Goal: Learn about a topic: Learn about a topic

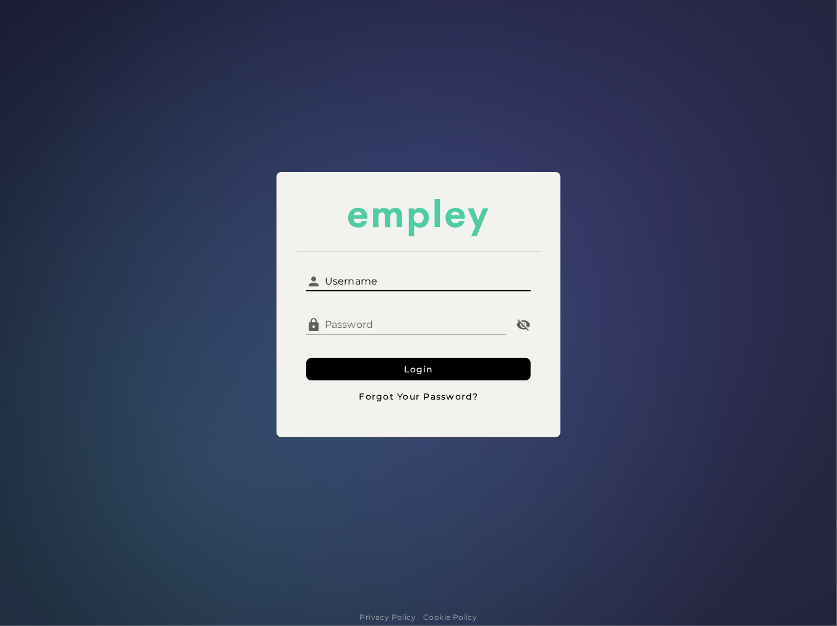
click at [371, 280] on input "Username" at bounding box center [426, 277] width 210 height 30
type input "**********"
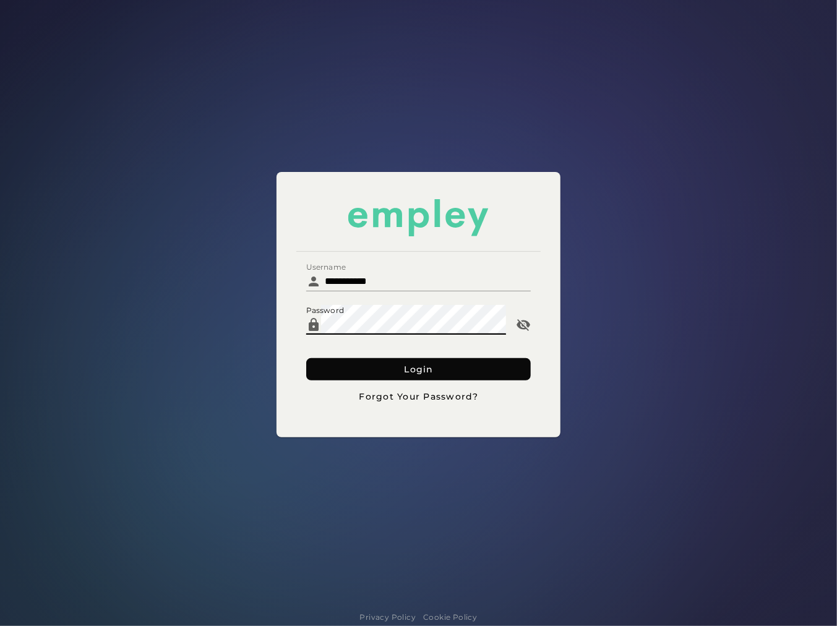
click at [370, 373] on button "Login" at bounding box center [418, 369] width 225 height 22
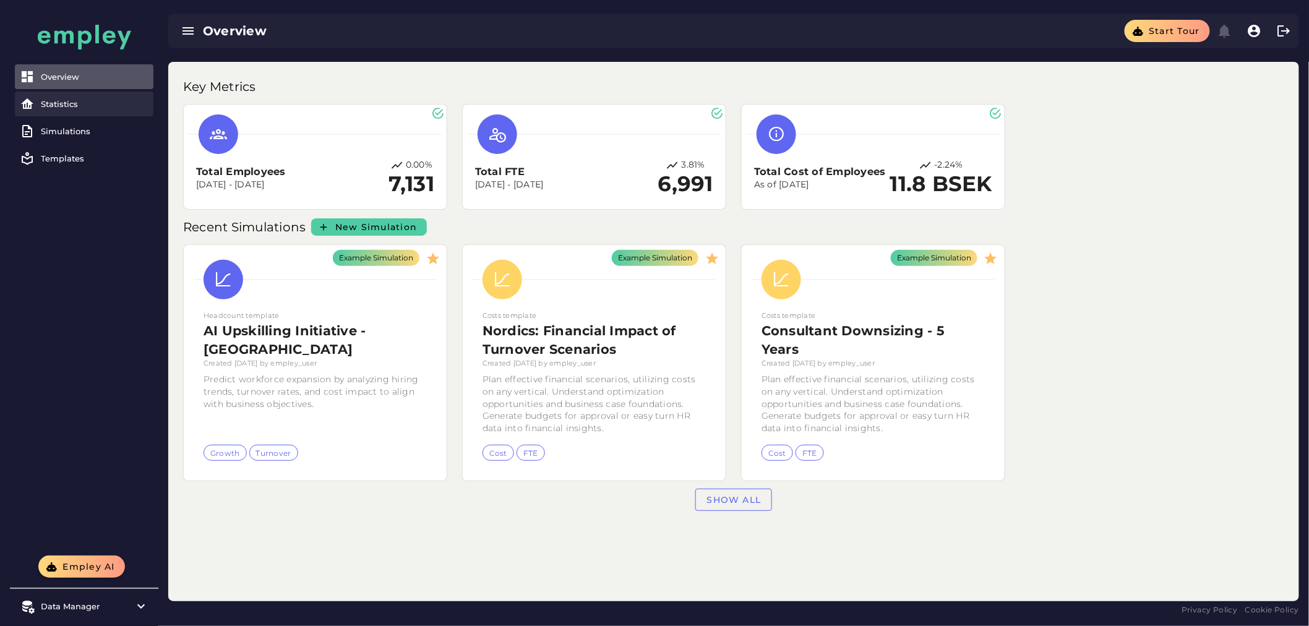
click at [90, 108] on div "Statistics" at bounding box center [95, 104] width 108 height 10
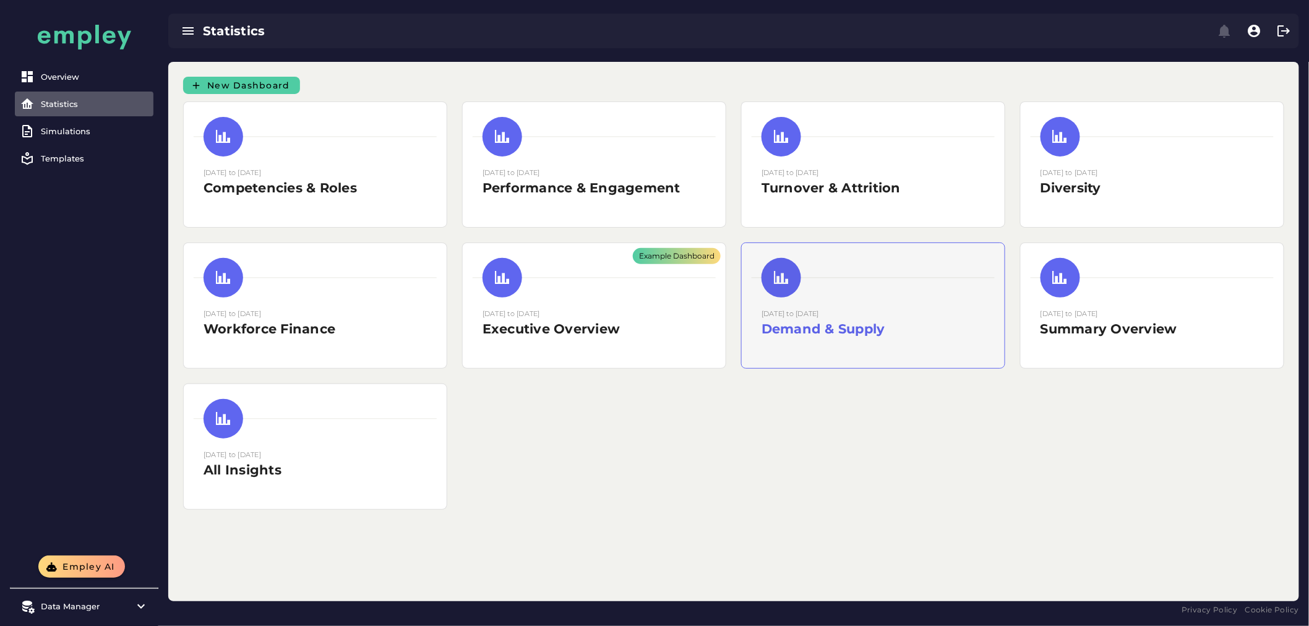
click at [837, 320] on h2 "Demand & Supply" at bounding box center [873, 329] width 223 height 19
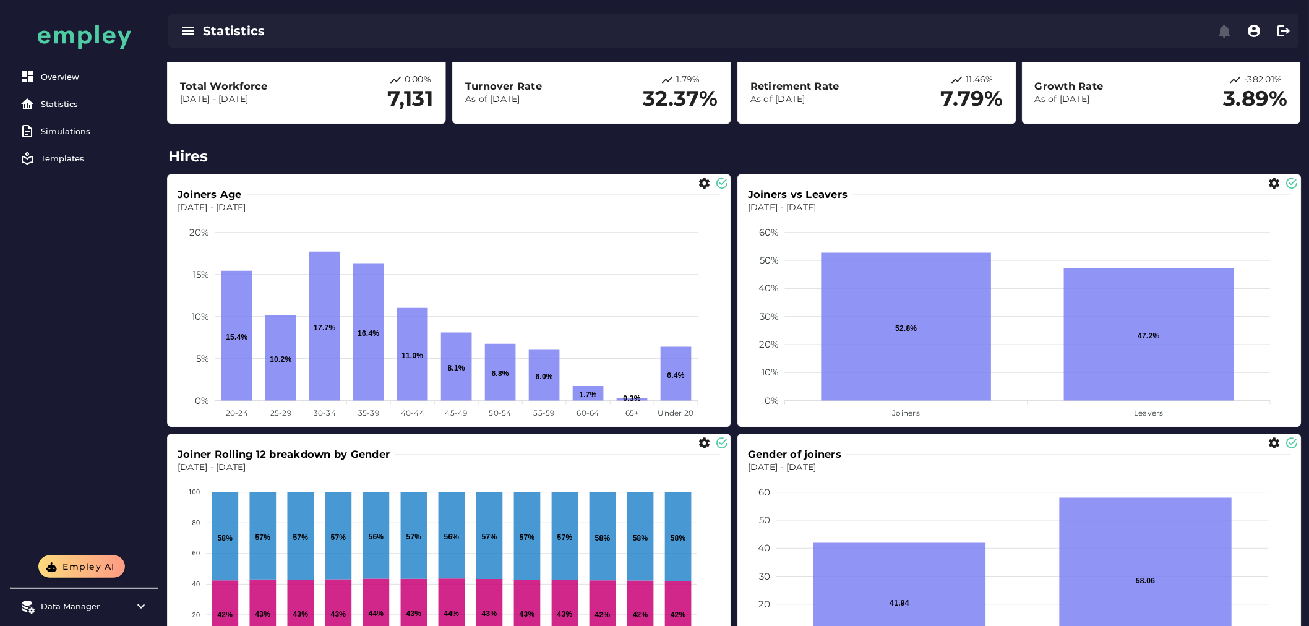
scroll to position [231, 0]
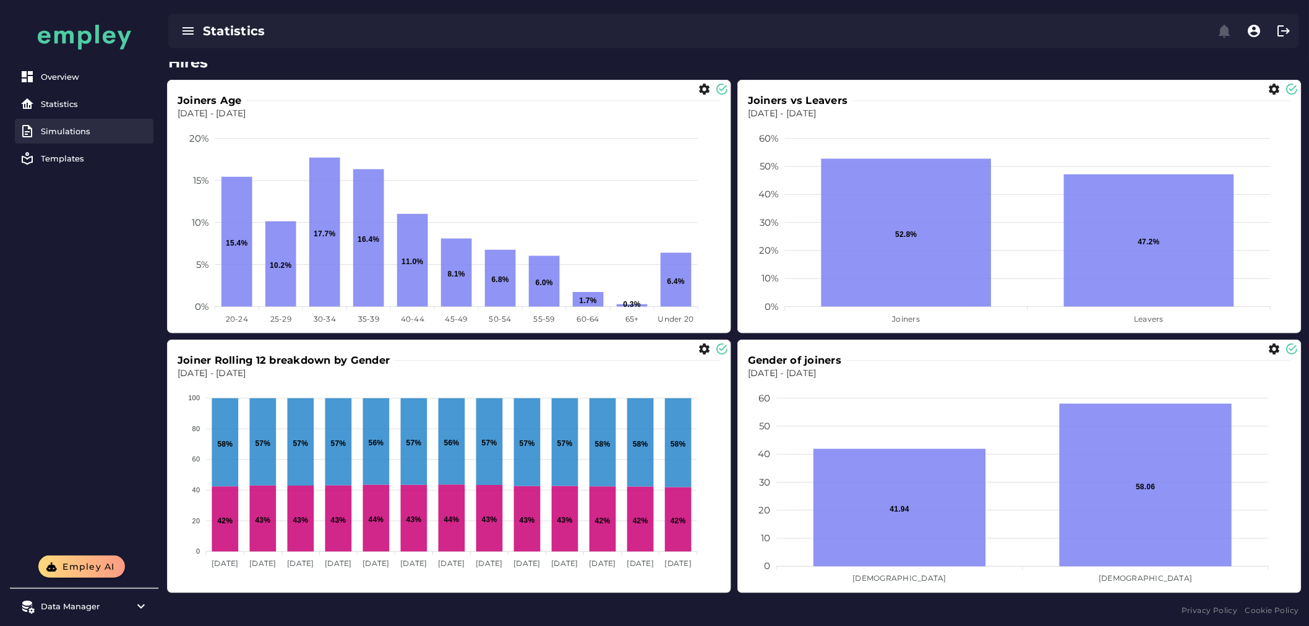
click at [97, 130] on div "Simulations" at bounding box center [95, 131] width 108 height 10
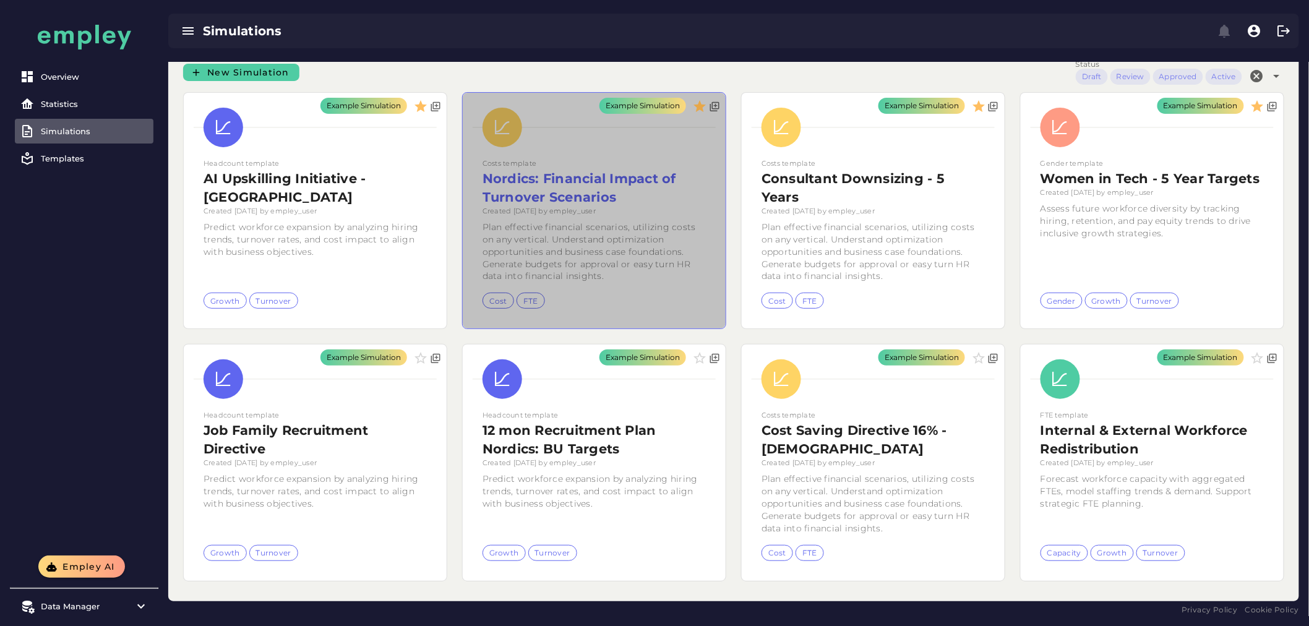
click at [619, 224] on div "Example Simulation" at bounding box center [594, 211] width 263 height 236
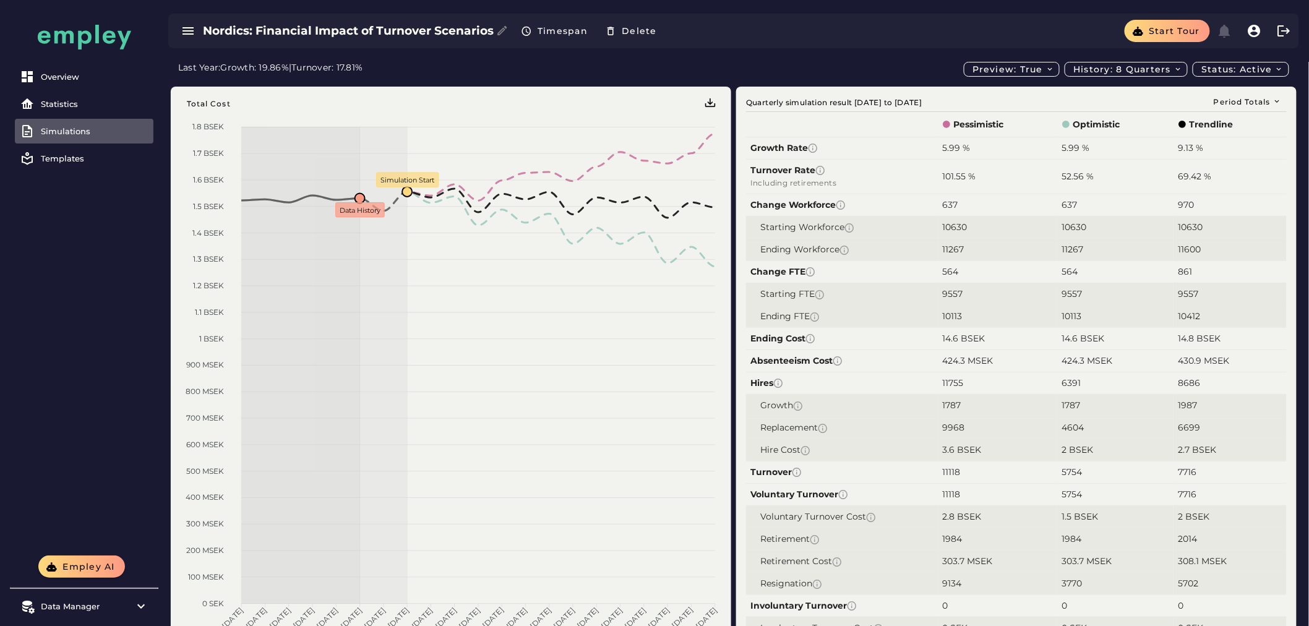
click at [108, 129] on div "Simulations" at bounding box center [95, 131] width 108 height 10
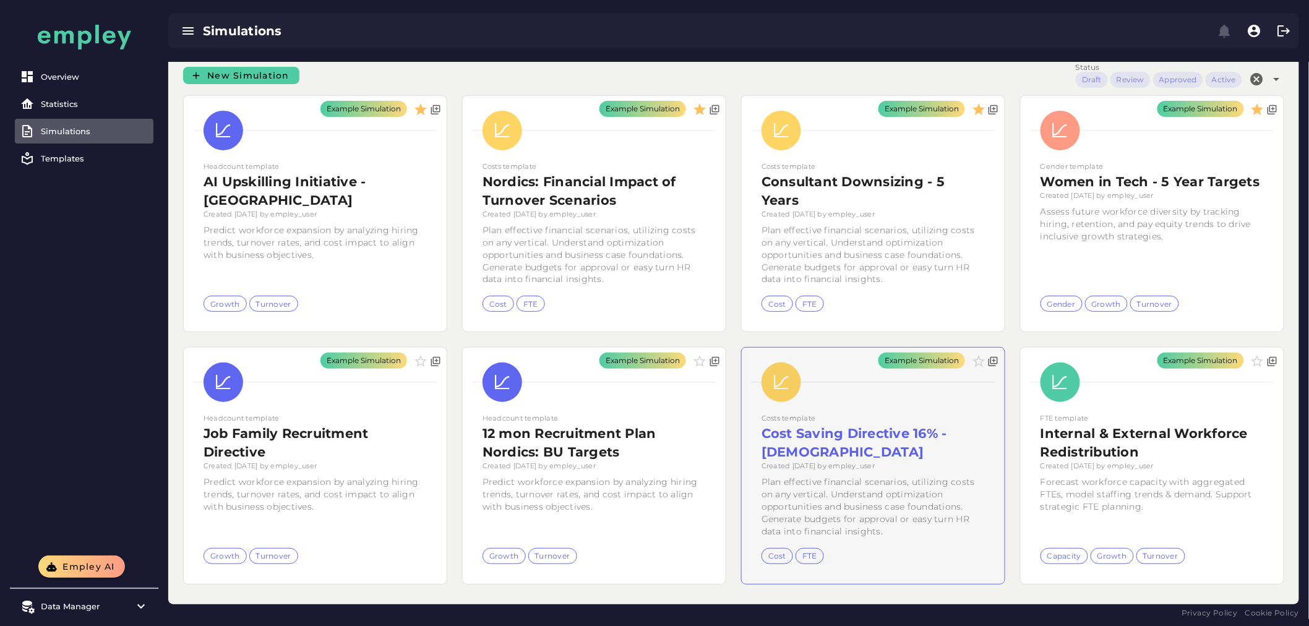
scroll to position [13, 0]
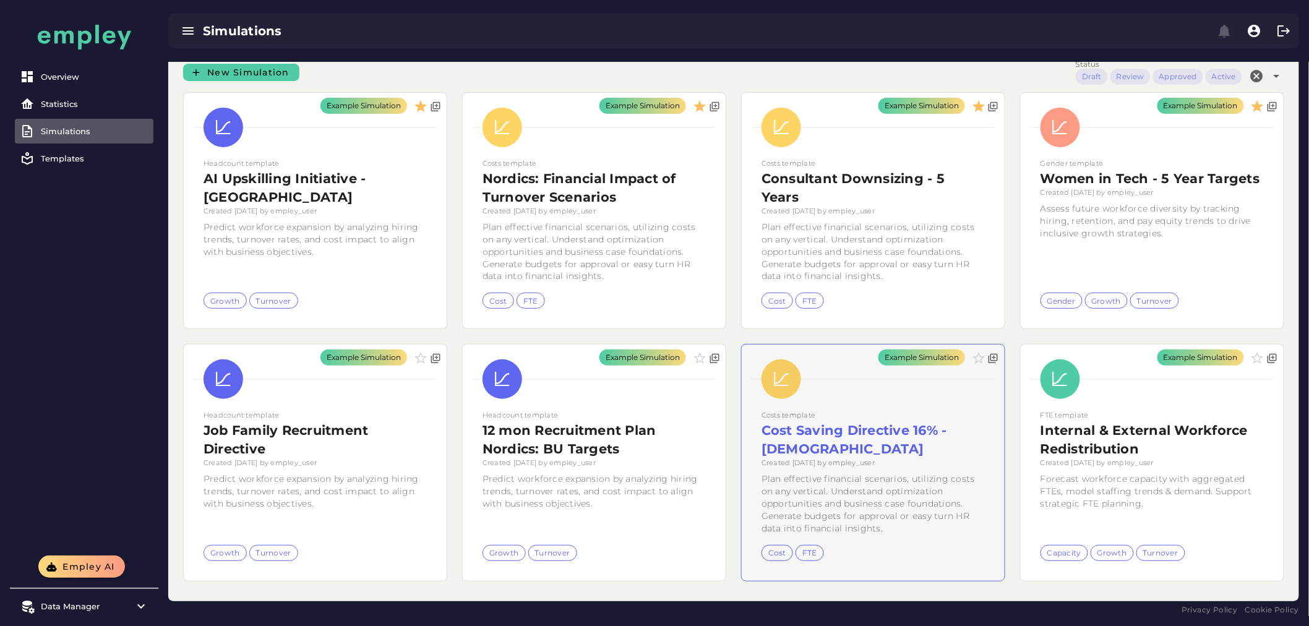
click at [837, 461] on div "Example Simulation" at bounding box center [873, 463] width 263 height 236
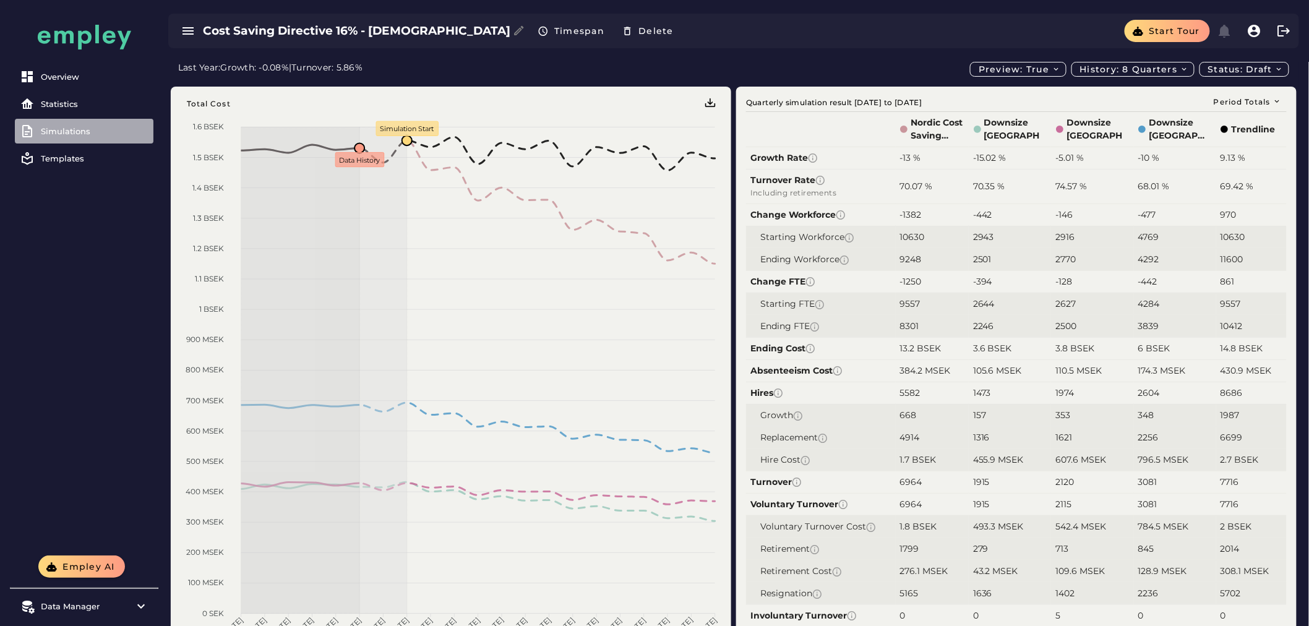
click at [46, 131] on div "Simulations" at bounding box center [95, 131] width 108 height 10
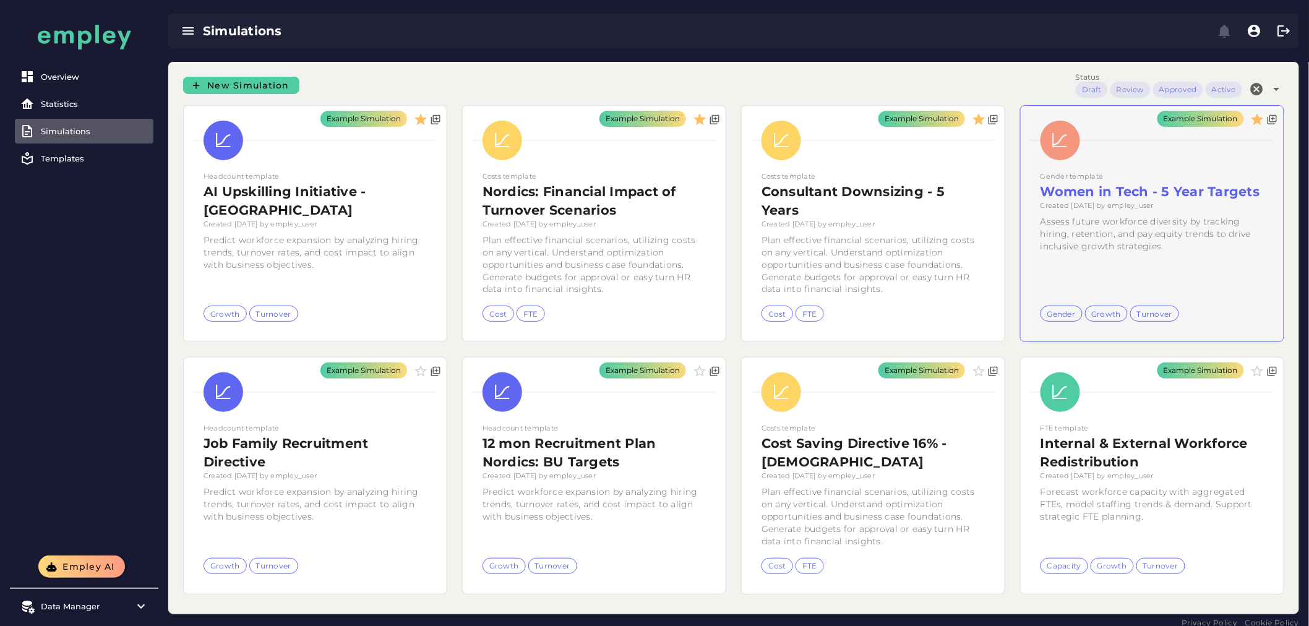
click at [837, 205] on div "Example Simulation" at bounding box center [1152, 224] width 263 height 236
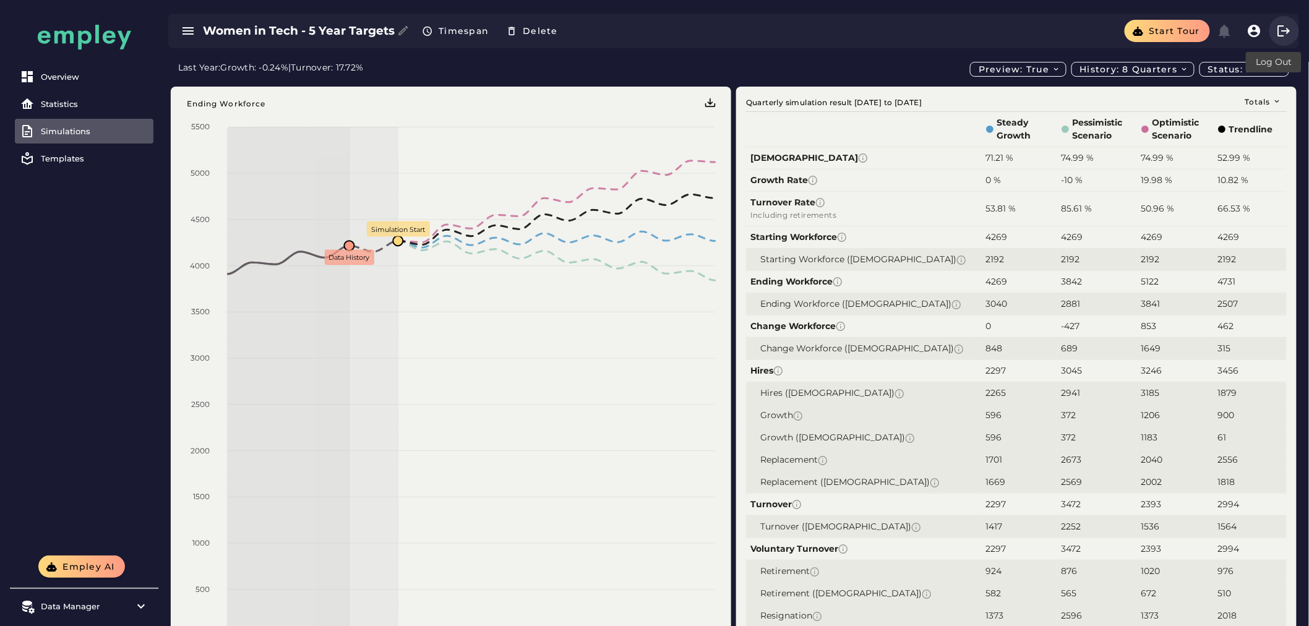
click at [837, 35] on icon "button" at bounding box center [1284, 31] width 15 height 15
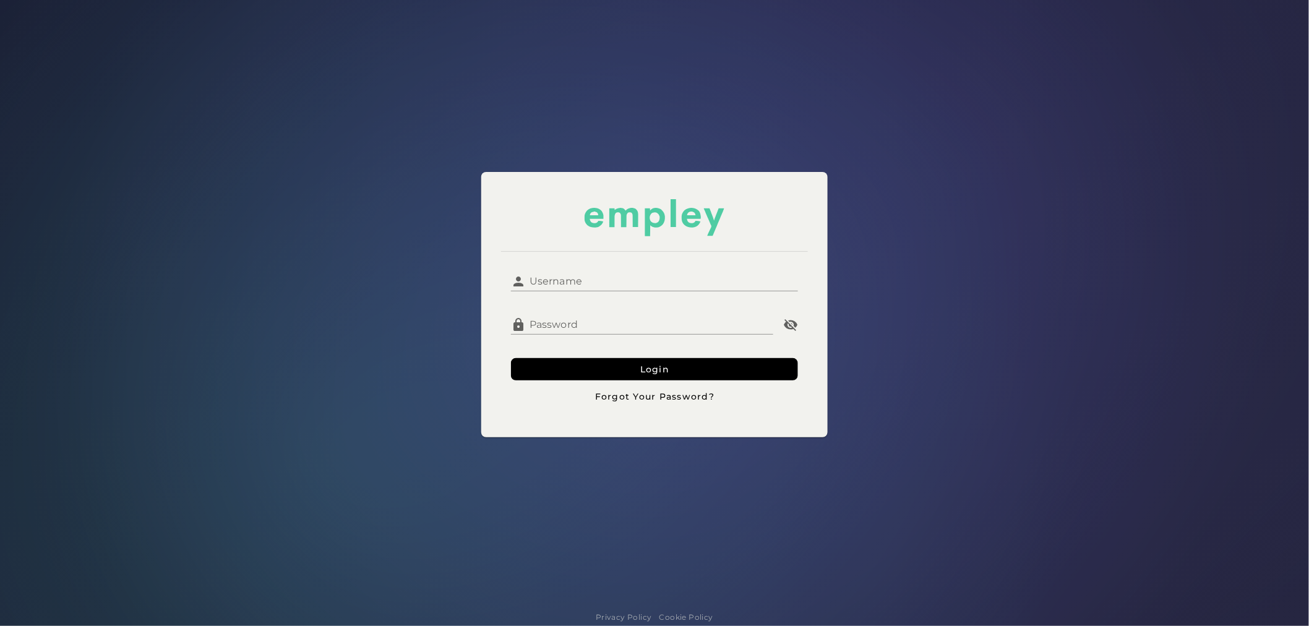
click at [599, 278] on input "Username" at bounding box center [662, 277] width 272 height 30
type input "**********"
click at [606, 373] on button "Login" at bounding box center [654, 369] width 287 height 22
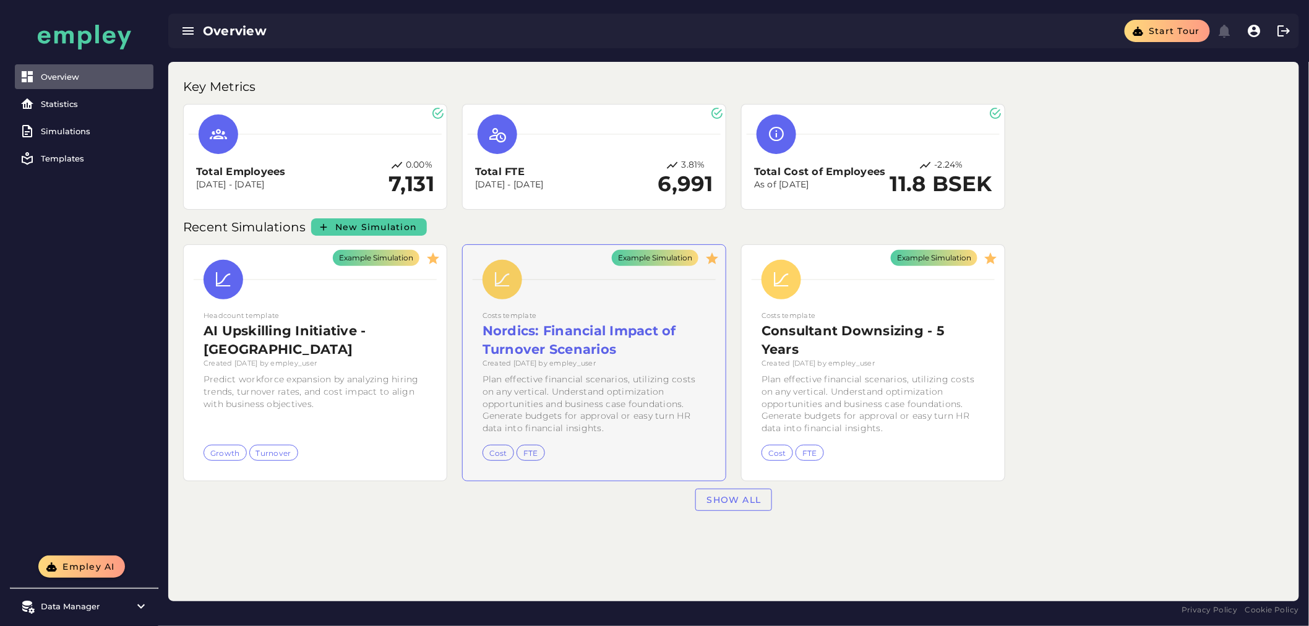
click at [613, 362] on div "Example Simulation" at bounding box center [594, 363] width 263 height 236
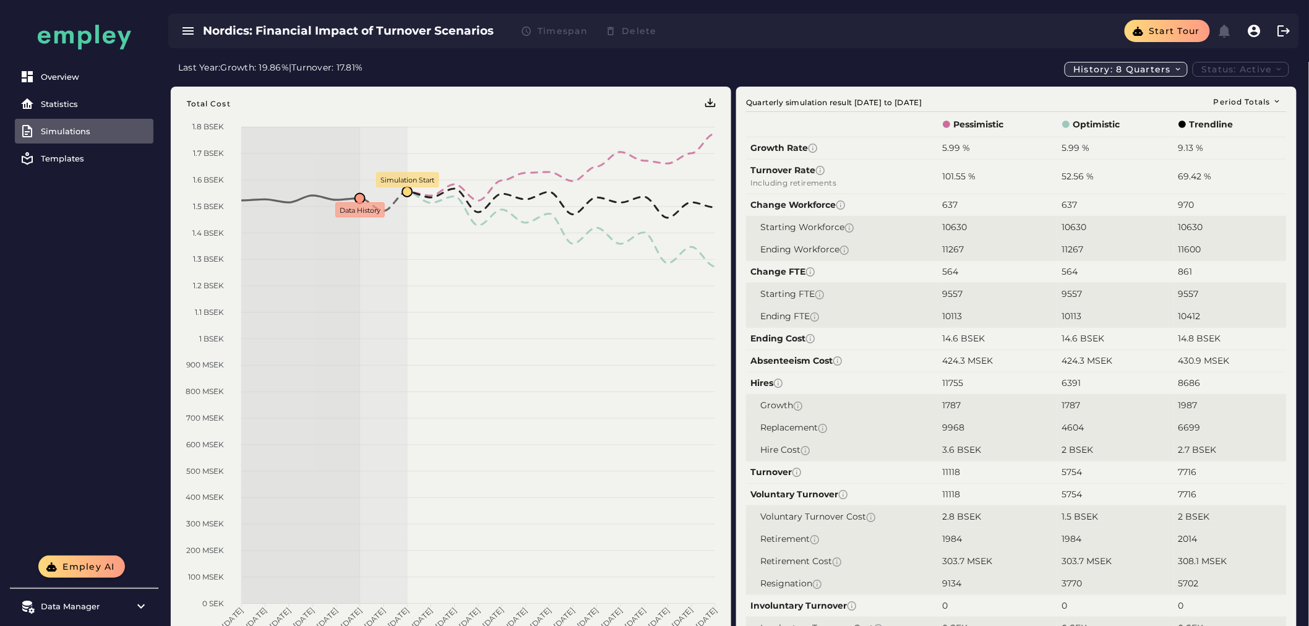
click at [1117, 72] on span "History: 8 quarters" at bounding box center [1128, 69] width 110 height 11
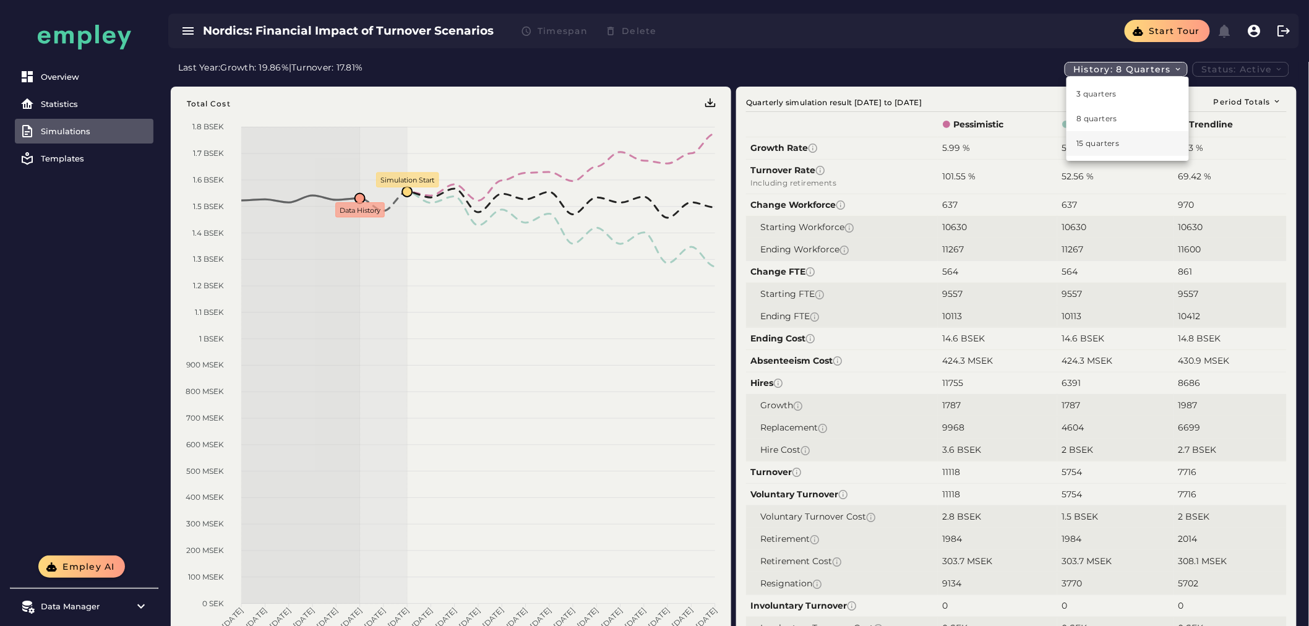
click at [1114, 145] on div "15 quarters" at bounding box center [1128, 143] width 103 height 11
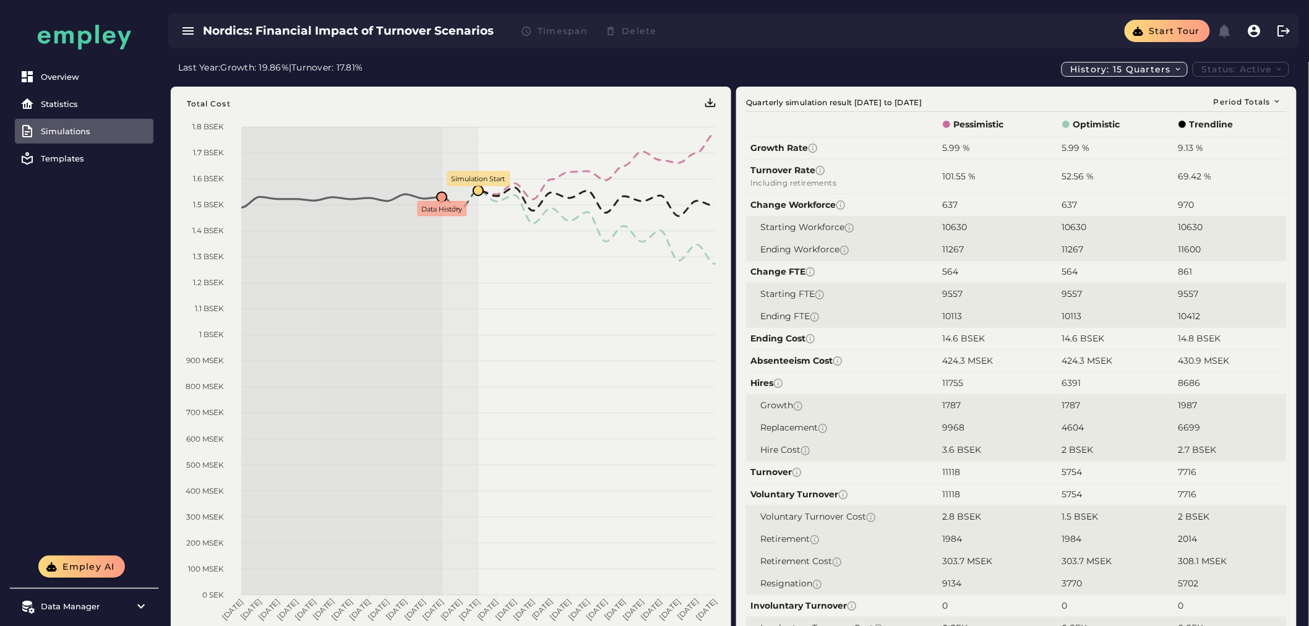
click at [1130, 71] on span "History: 15 quarters" at bounding box center [1126, 69] width 113 height 11
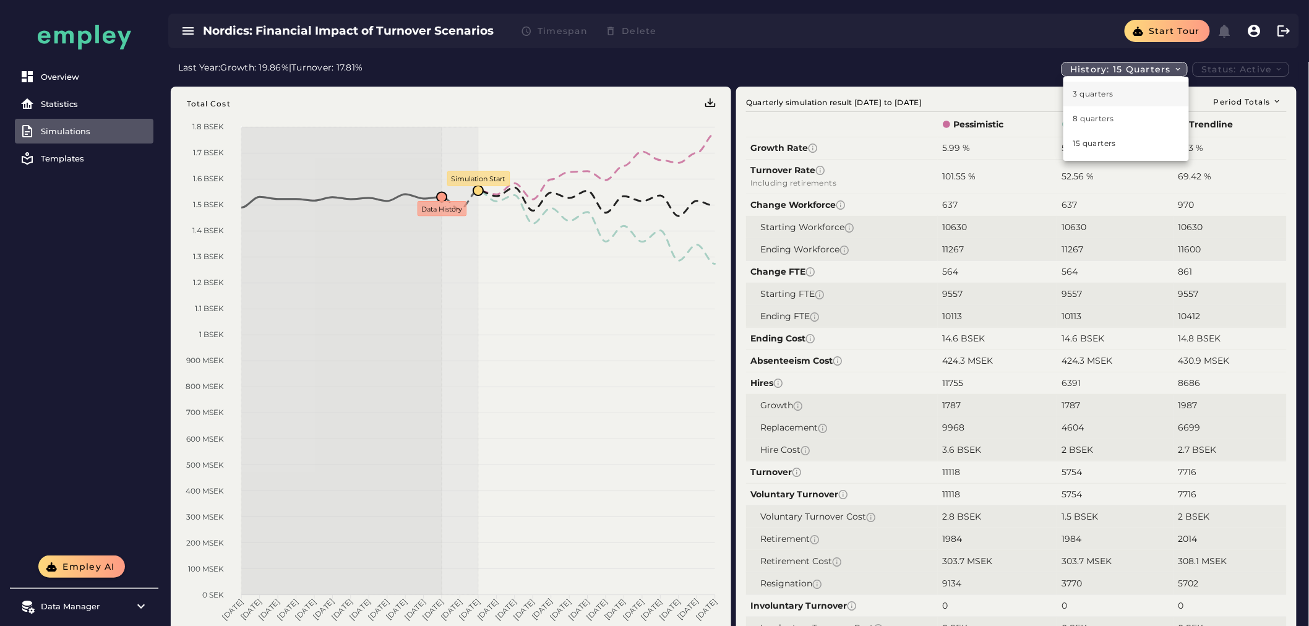
click at [1111, 95] on div "3 quarters" at bounding box center [1127, 93] width 106 height 11
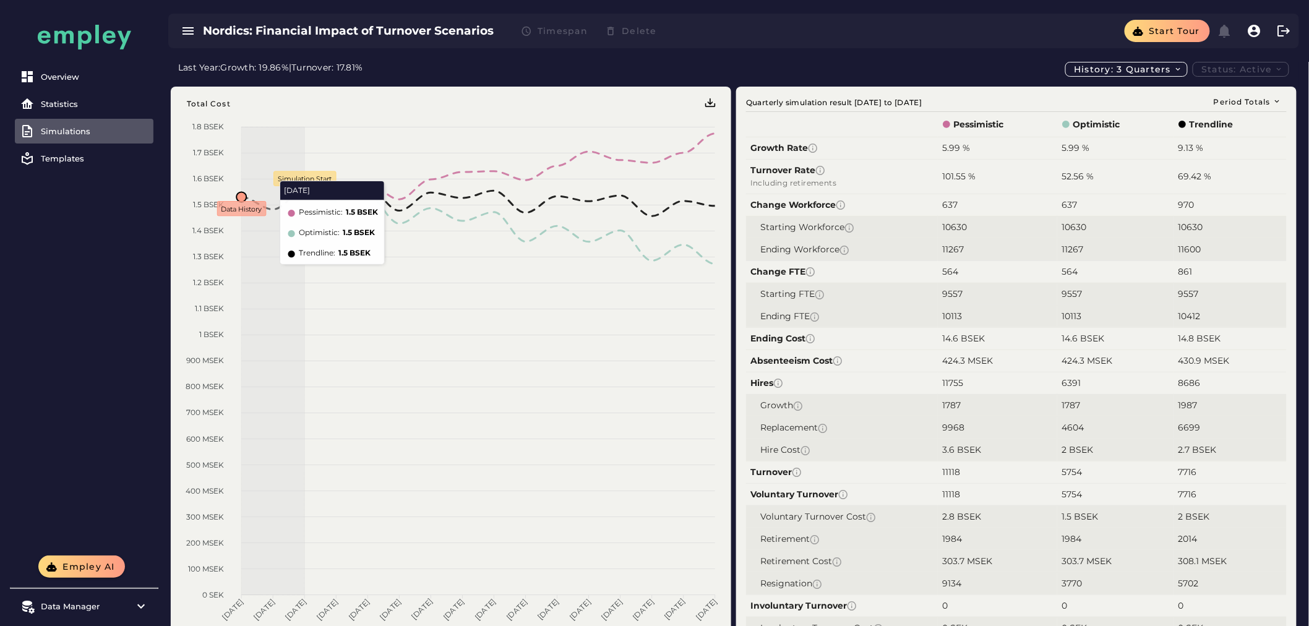
click at [77, 130] on div "Simulations" at bounding box center [95, 131] width 108 height 10
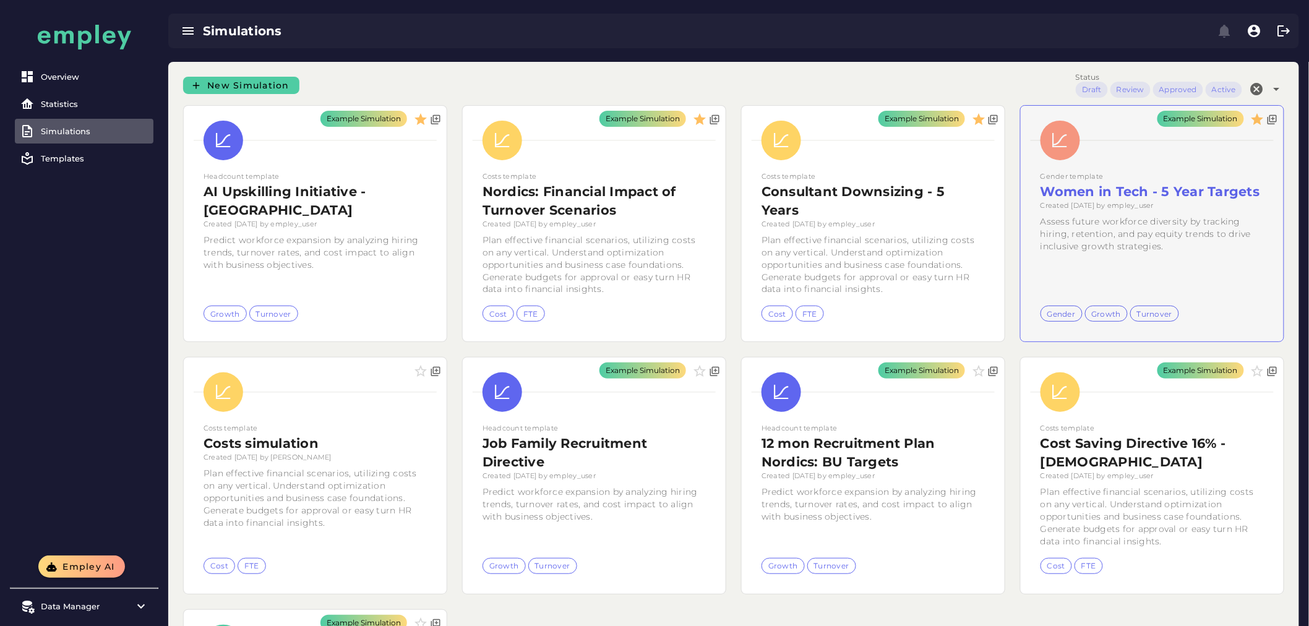
click at [1100, 231] on div "Example Simulation" at bounding box center [1152, 224] width 263 height 236
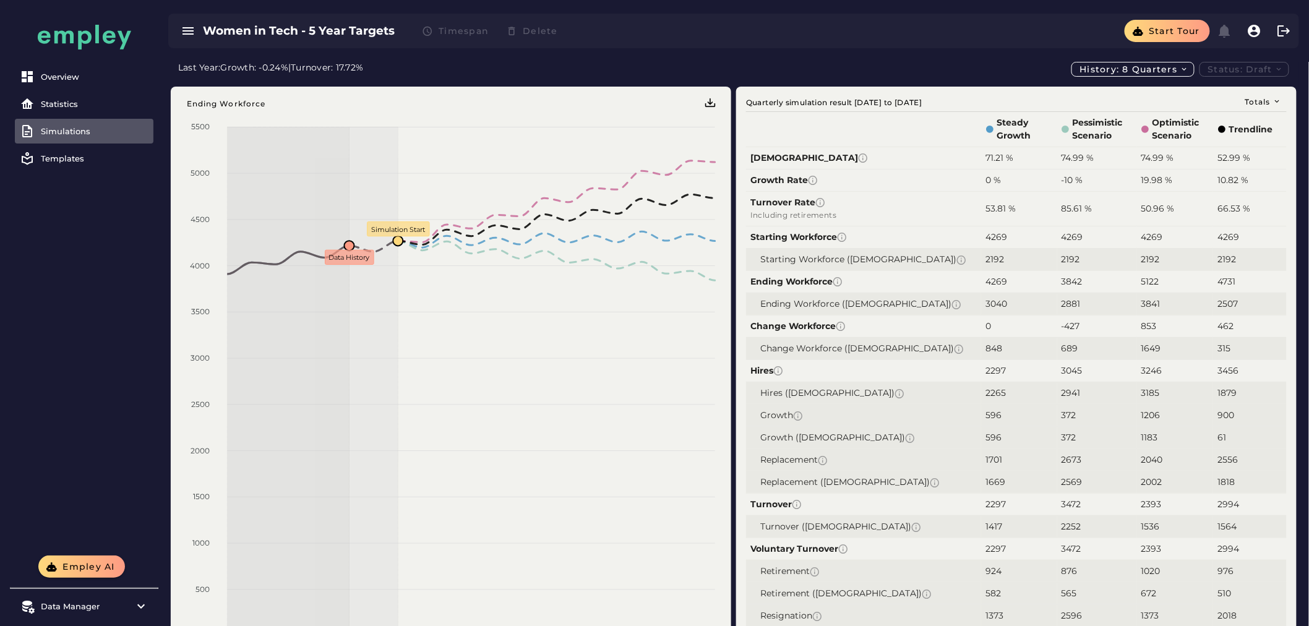
click at [1159, 59] on div "Women in Tech - 5 Year Targets Timespan Delete Start tour" at bounding box center [733, 31] width 1151 height 62
click at [1152, 67] on span "History: 8 quarters" at bounding box center [1135, 69] width 110 height 11
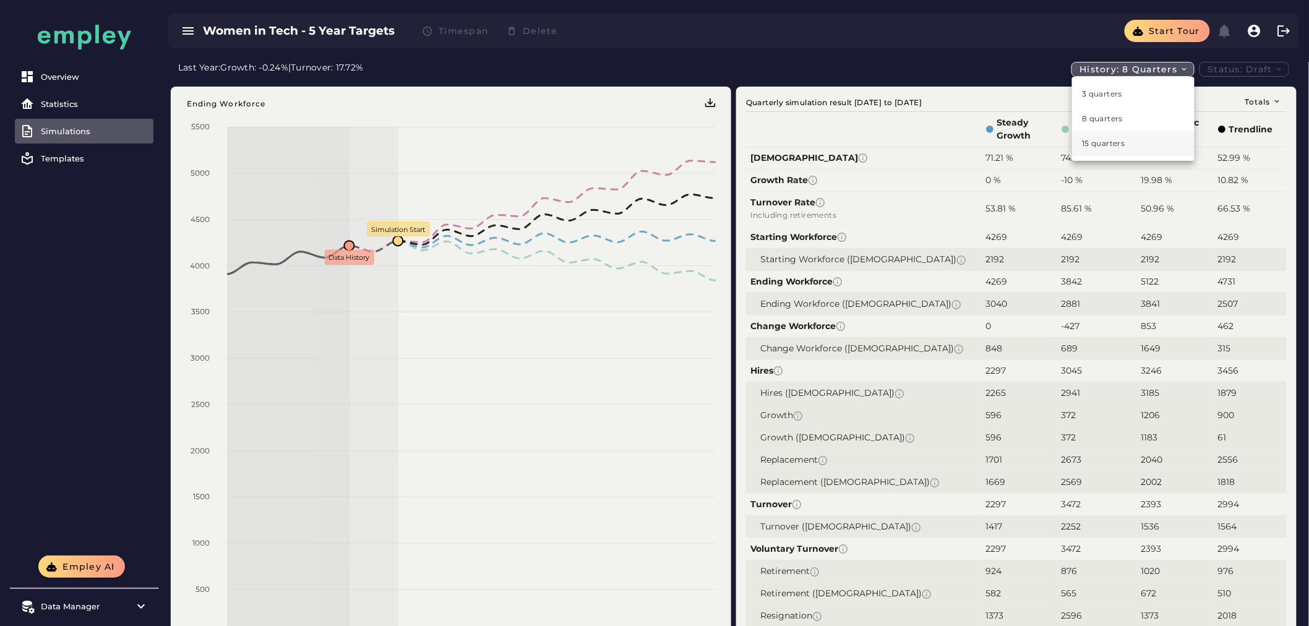
click at [1100, 139] on div "15 quarters" at bounding box center [1133, 143] width 103 height 11
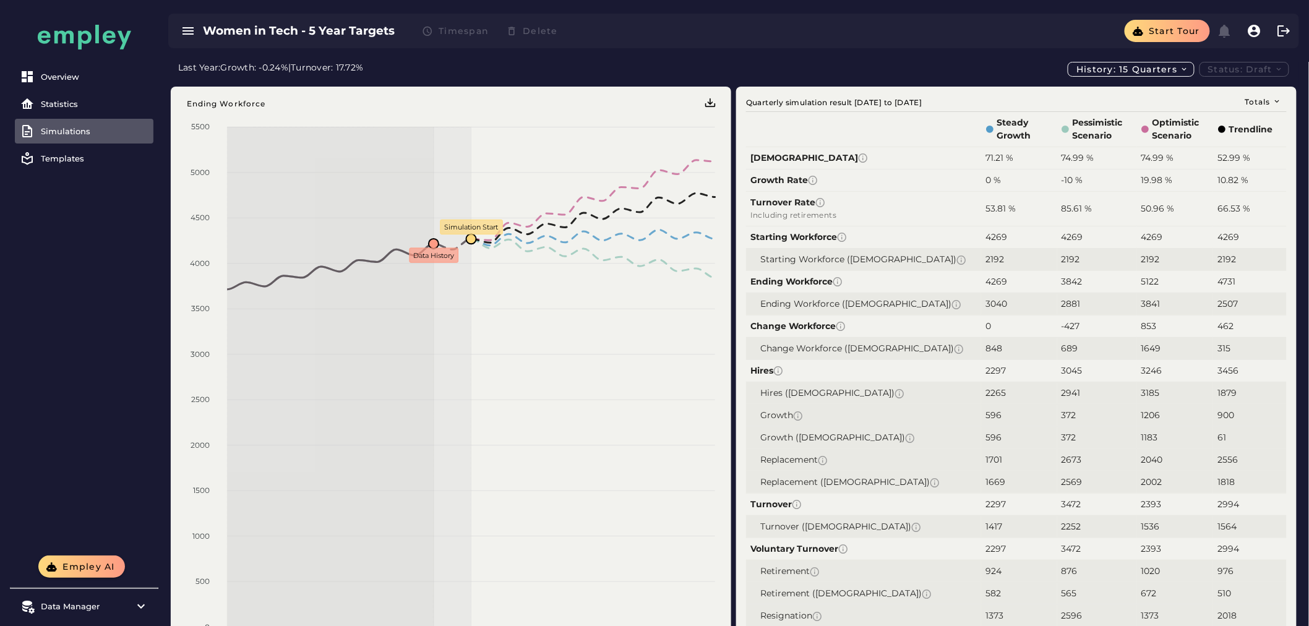
click at [348, 35] on h3 "Women in Tech - 5 Year Targets" at bounding box center [299, 30] width 192 height 17
click at [344, 31] on h3 "Women in Tech - 5 Year Targets" at bounding box center [299, 30] width 192 height 17
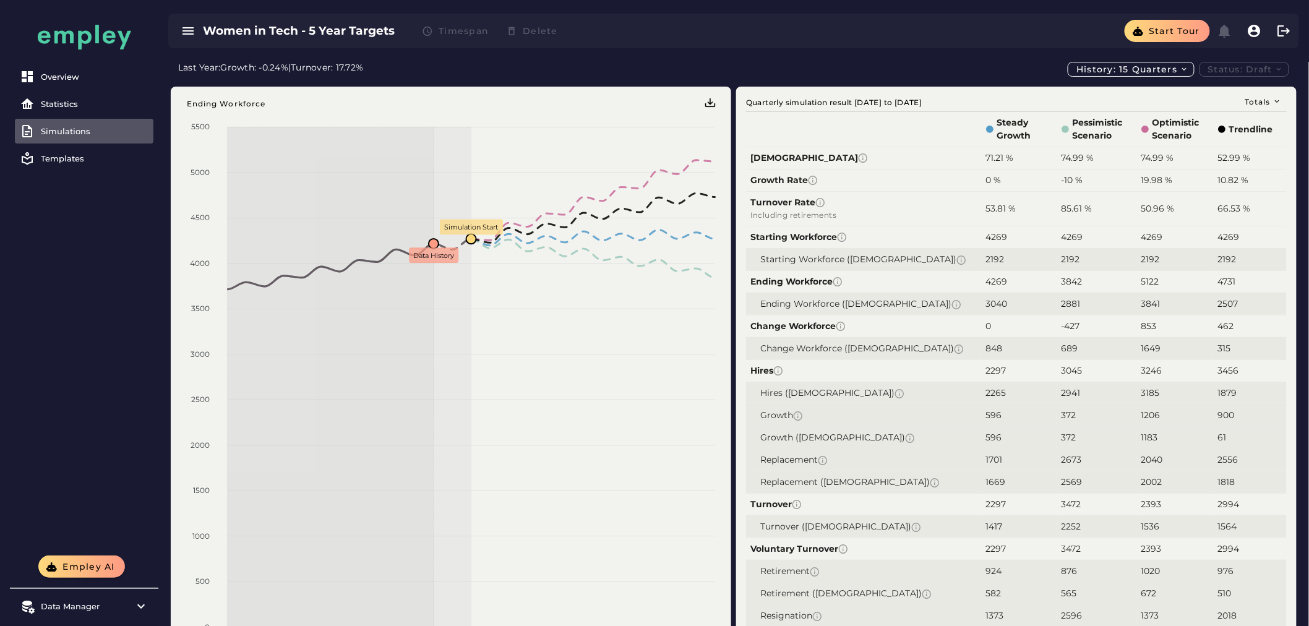
click at [509, 66] on div "Last Year: Growth: -0.24% | Turnover: 17.72% History: 15 quarters Status: Draft" at bounding box center [733, 69] width 1111 height 15
click at [1170, 35] on span "Start tour" at bounding box center [1174, 30] width 52 height 11
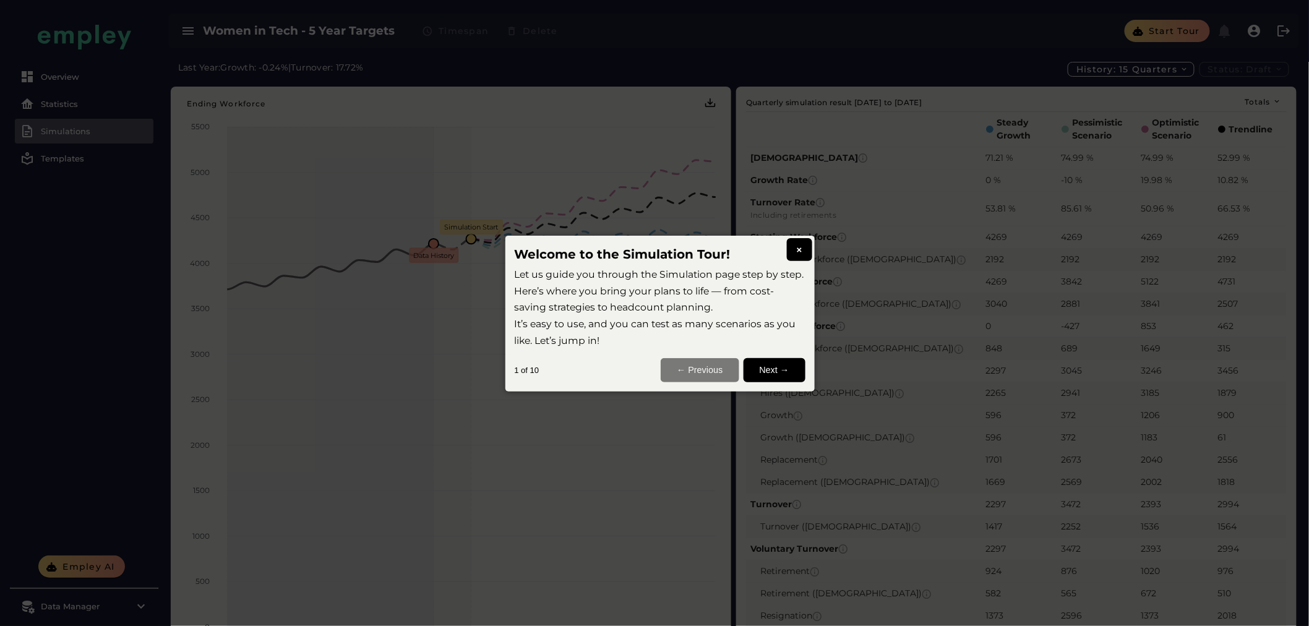
click at [1168, 33] on icon at bounding box center [660, 313] width 1320 height 626
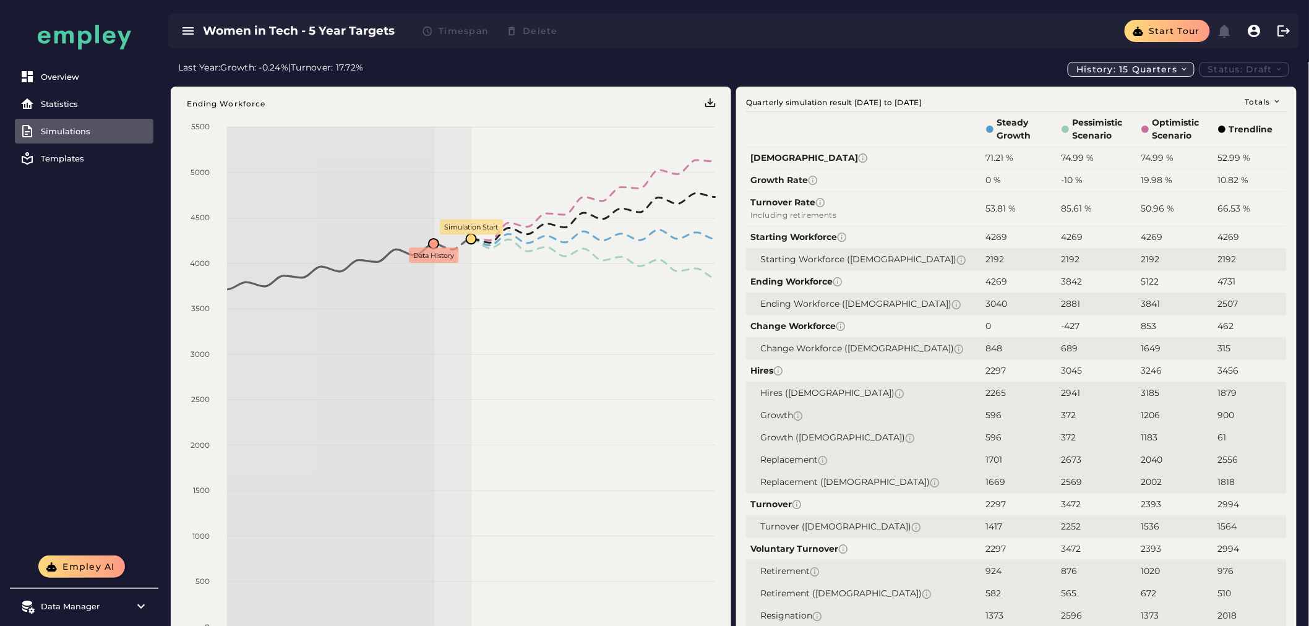
click at [1173, 71] on span "History: 15 quarters" at bounding box center [1132, 69] width 113 height 11
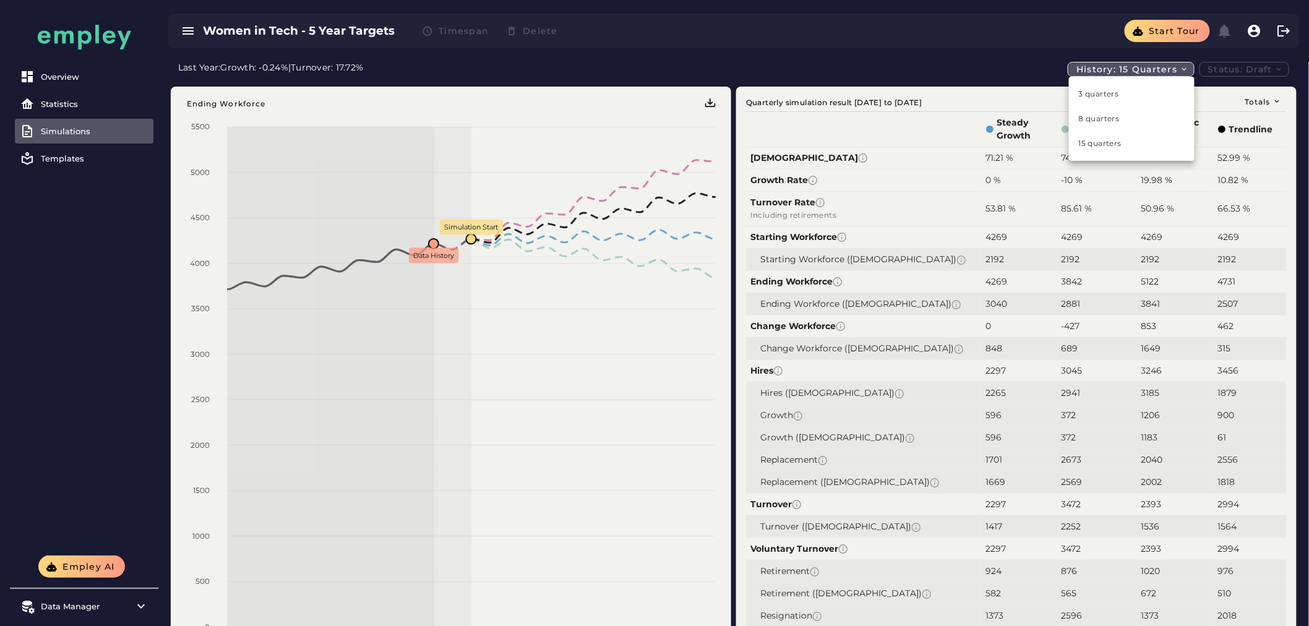
click at [1127, 103] on div "3 quarters" at bounding box center [1132, 94] width 126 height 25
